Goal: Task Accomplishment & Management: Use online tool/utility

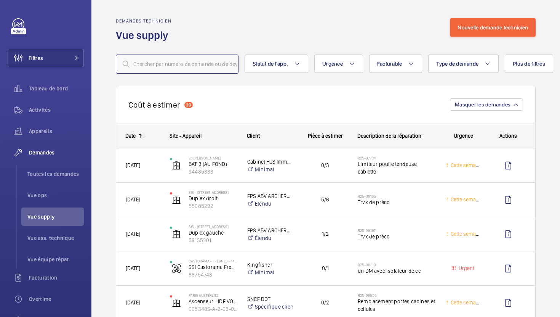
click at [194, 66] on input "text" at bounding box center [177, 64] width 123 height 19
paste input "R25-11206"
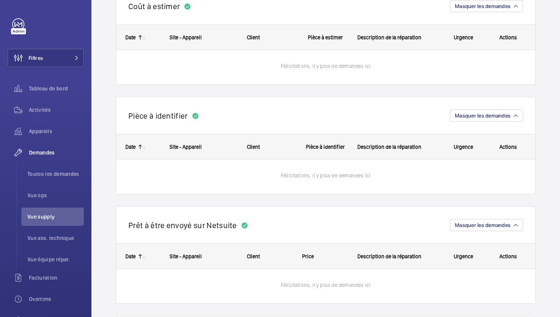
scroll to position [252, 0]
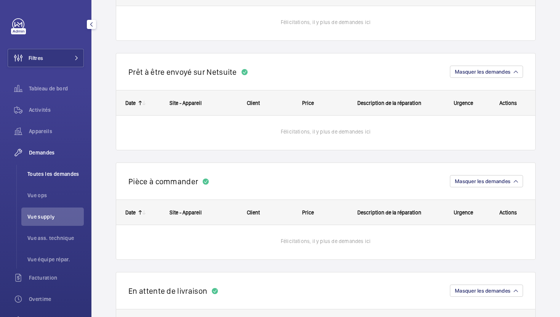
type input "R25-11206"
click at [72, 173] on span "Toutes les demandes" at bounding box center [55, 174] width 56 height 8
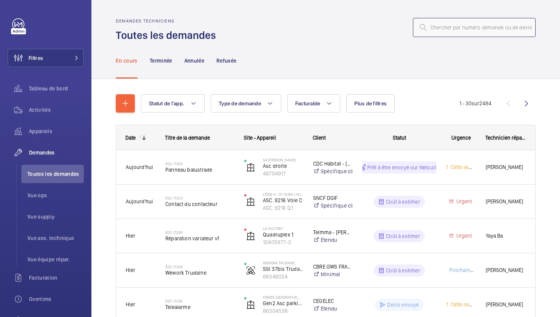
click at [476, 33] on input "text" at bounding box center [474, 27] width 123 height 19
paste input "R25-11206"
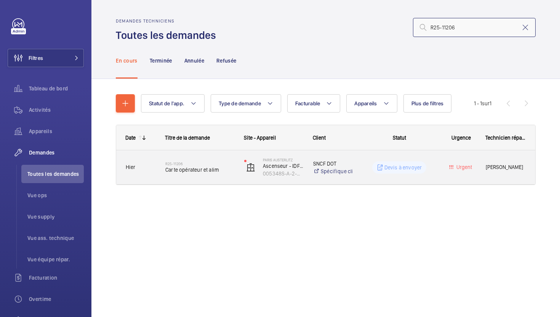
type input "R25-11206"
click at [226, 183] on div "R25-11206 Carte opérateur et alim" at bounding box center [195, 167] width 78 height 34
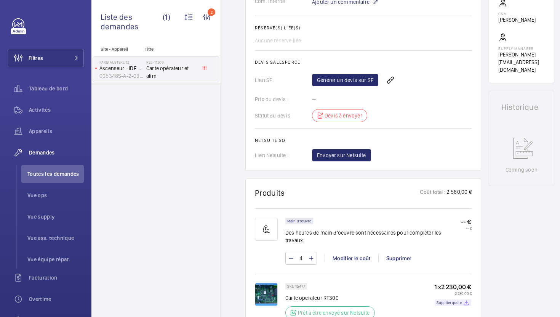
scroll to position [395, 0]
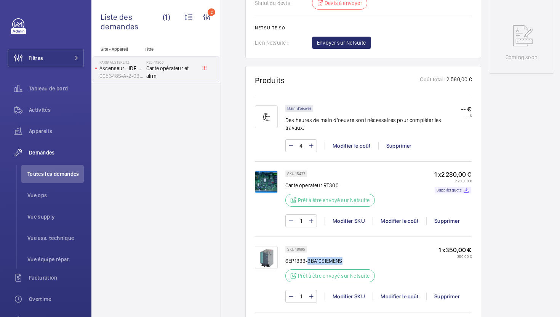
drag, startPoint x: 346, startPoint y: 255, endPoint x: 309, endPoint y: 251, distance: 37.9
click at [309, 257] on p "6EP1333-3BA10SIEMENS" at bounding box center [332, 261] width 94 height 8
copy p "3BA10SIEMENS"
click at [301, 248] on p "SKU 18995" at bounding box center [296, 249] width 18 height 3
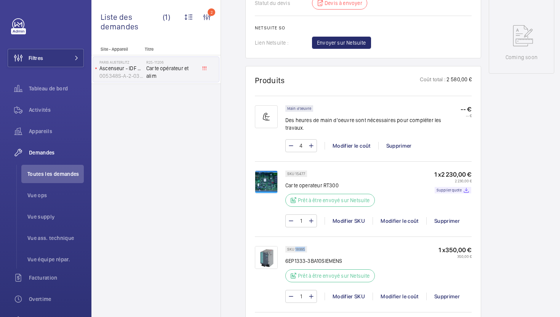
copy p "18995"
click at [57, 170] on span "Toutes les demandes" at bounding box center [55, 174] width 56 height 8
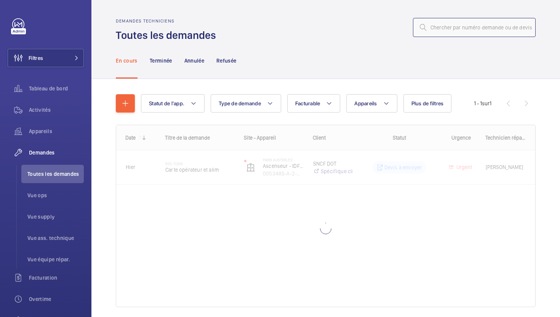
click at [448, 26] on input "text" at bounding box center [474, 27] width 123 height 19
paste input "R25-11076"
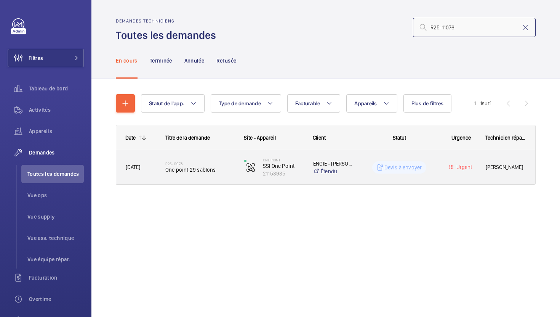
type input "R25-11076"
click at [227, 178] on div "R25-11076 One point 29 sablons" at bounding box center [195, 167] width 78 height 34
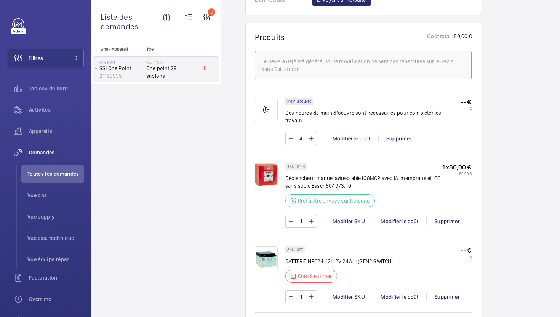
scroll to position [558, 0]
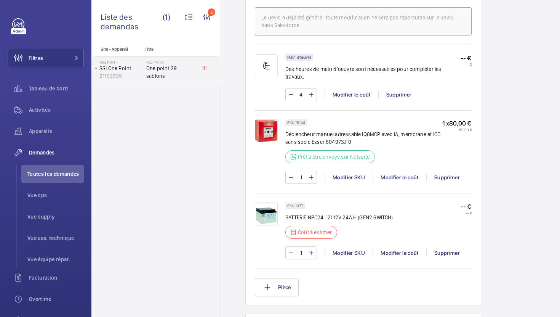
click at [311, 213] on p "BATTERIE NPC24-12I 12V 24A.H (GEN2 SWITCH)" at bounding box center [339, 217] width 108 height 8
copy div "BATTERIE NPC24-12I 12V 24A.H (GEN2 SWITCH)"
click at [300, 204] on p "SKU 1077" at bounding box center [295, 205] width 16 height 3
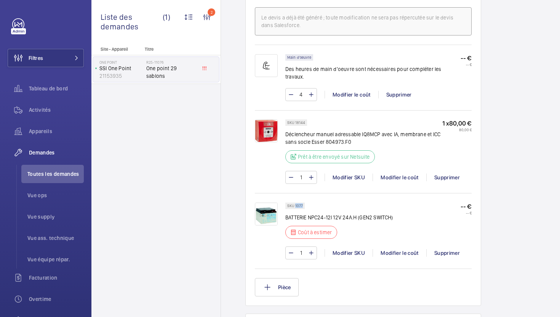
click at [300, 204] on p "SKU 1077" at bounding box center [295, 205] width 16 height 3
copy p "1077"
click at [382, 249] on div "Modifier le coût" at bounding box center [400, 253] width 54 height 8
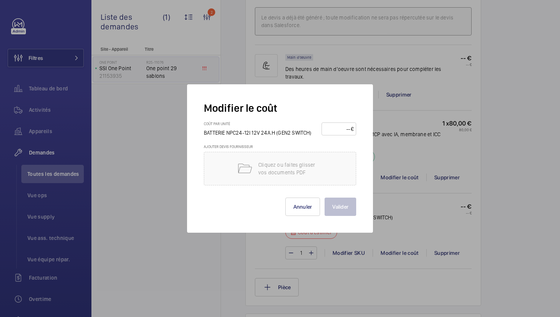
click at [338, 134] on input "number" at bounding box center [337, 129] width 27 height 12
click at [337, 128] on input "number" at bounding box center [337, 129] width 27 height 12
type input "365"
click at [344, 207] on button "Valider" at bounding box center [341, 206] width 32 height 18
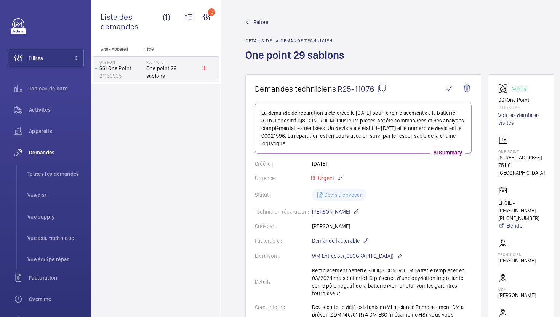
scroll to position [111, 0]
